Goal: Information Seeking & Learning: Learn about a topic

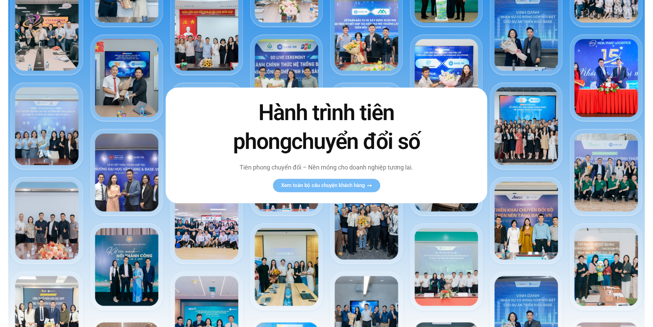
scroll to position [34, 0]
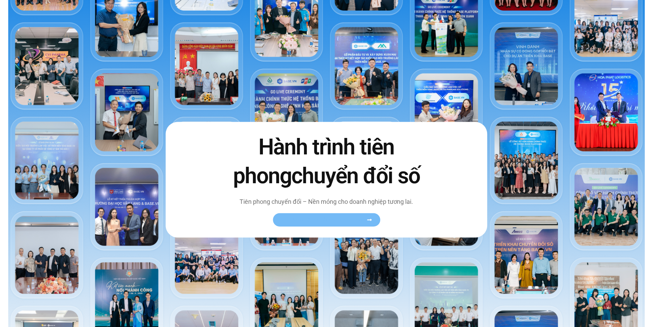
click at [343, 222] on span "Xem toàn bộ câu chuyện khách hàng" at bounding box center [323, 219] width 84 height 5
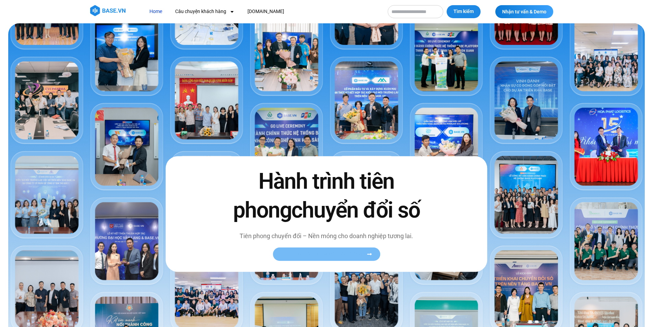
click at [333, 253] on span "Xem toàn bộ câu chuyện khách hàng" at bounding box center [323, 253] width 84 height 5
